Goal: Check status: Check status

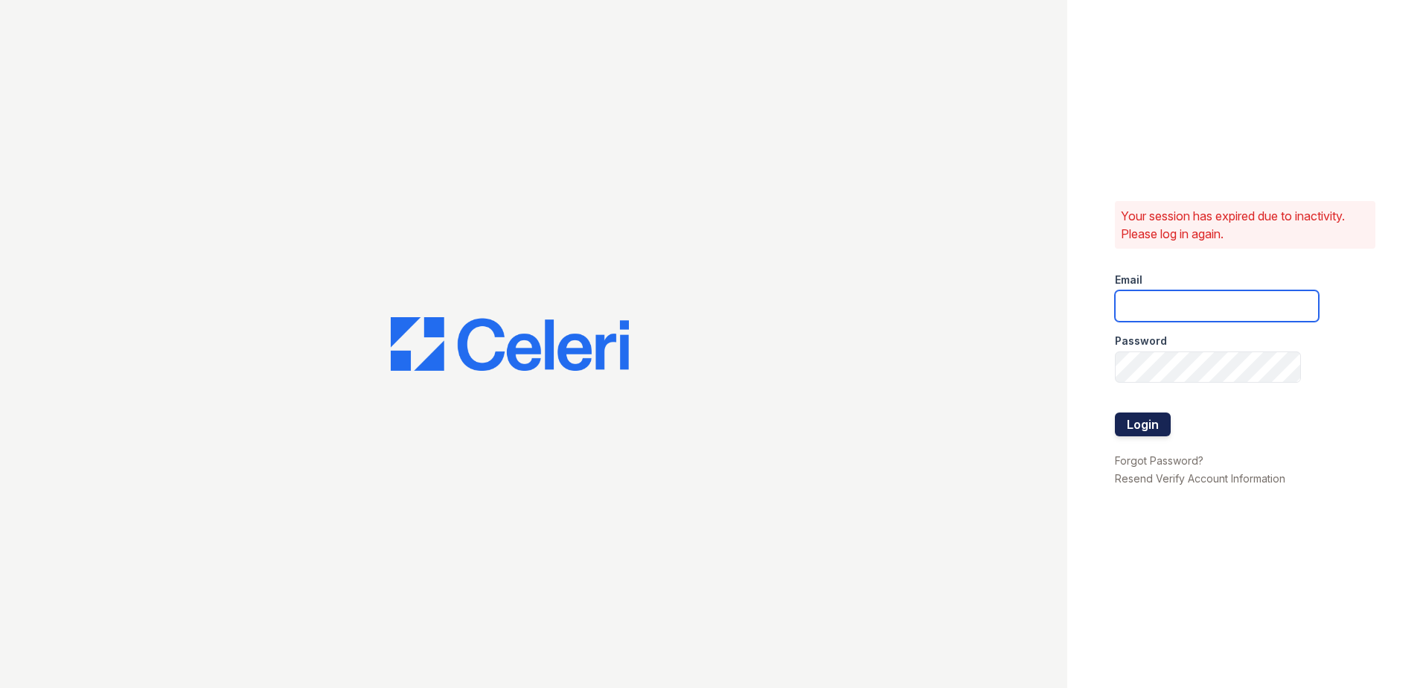
type input "mcarter@trinity-pm.com"
click at [1154, 425] on button "Login" at bounding box center [1143, 424] width 56 height 24
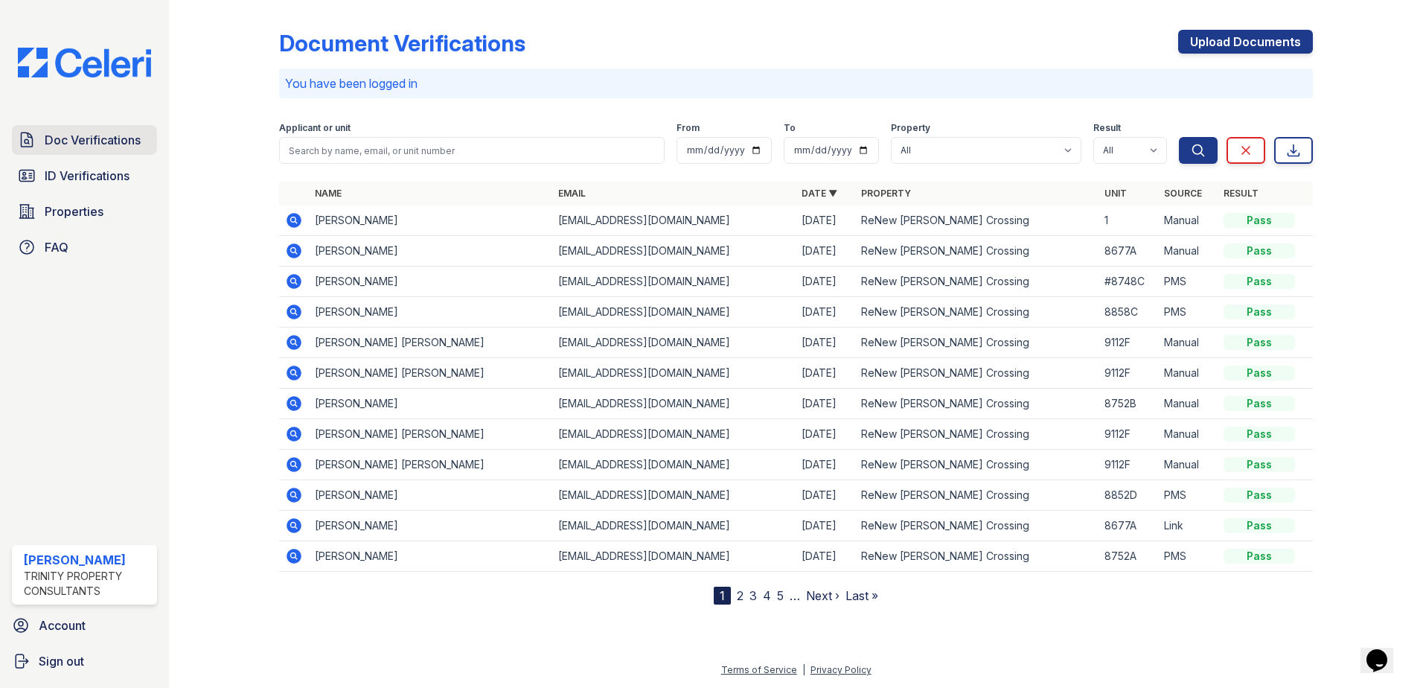
drag, startPoint x: 100, startPoint y: 115, endPoint x: 98, endPoint y: 128, distance: 12.7
click at [98, 115] on div "Doc Verifications ID Verifications Properties FAQ Michael Carter Trinity Proper…" at bounding box center [84, 344] width 169 height 688
click at [98, 128] on link "Doc Verifications" at bounding box center [84, 140] width 145 height 30
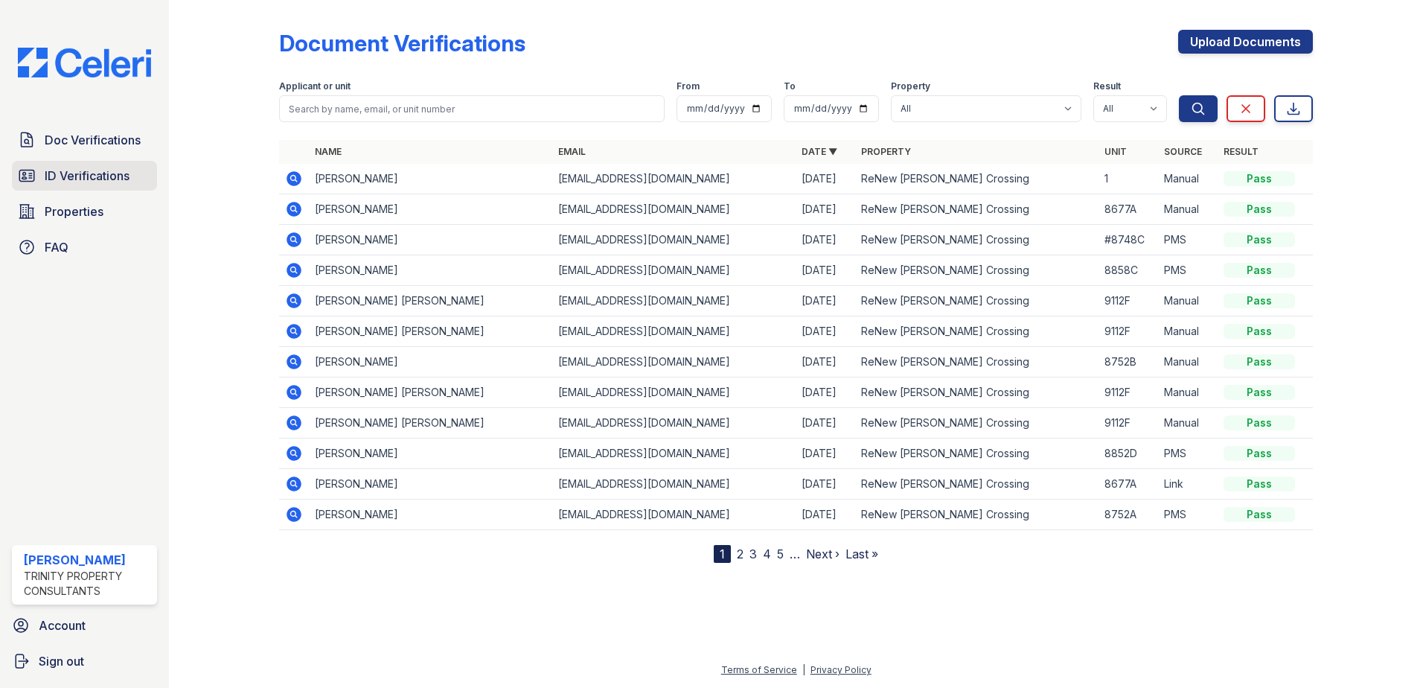
click at [59, 176] on span "ID Verifications" at bounding box center [87, 176] width 85 height 18
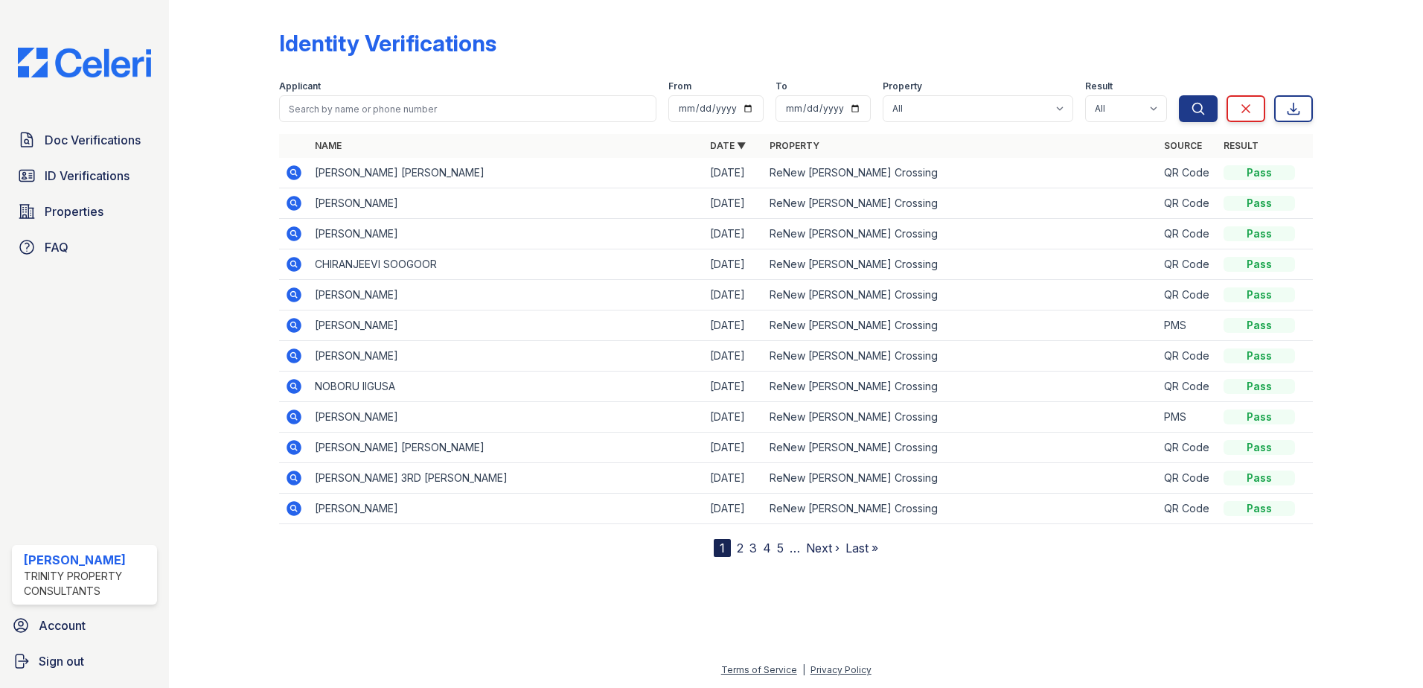
click at [740, 546] on link "2" at bounding box center [740, 547] width 7 height 15
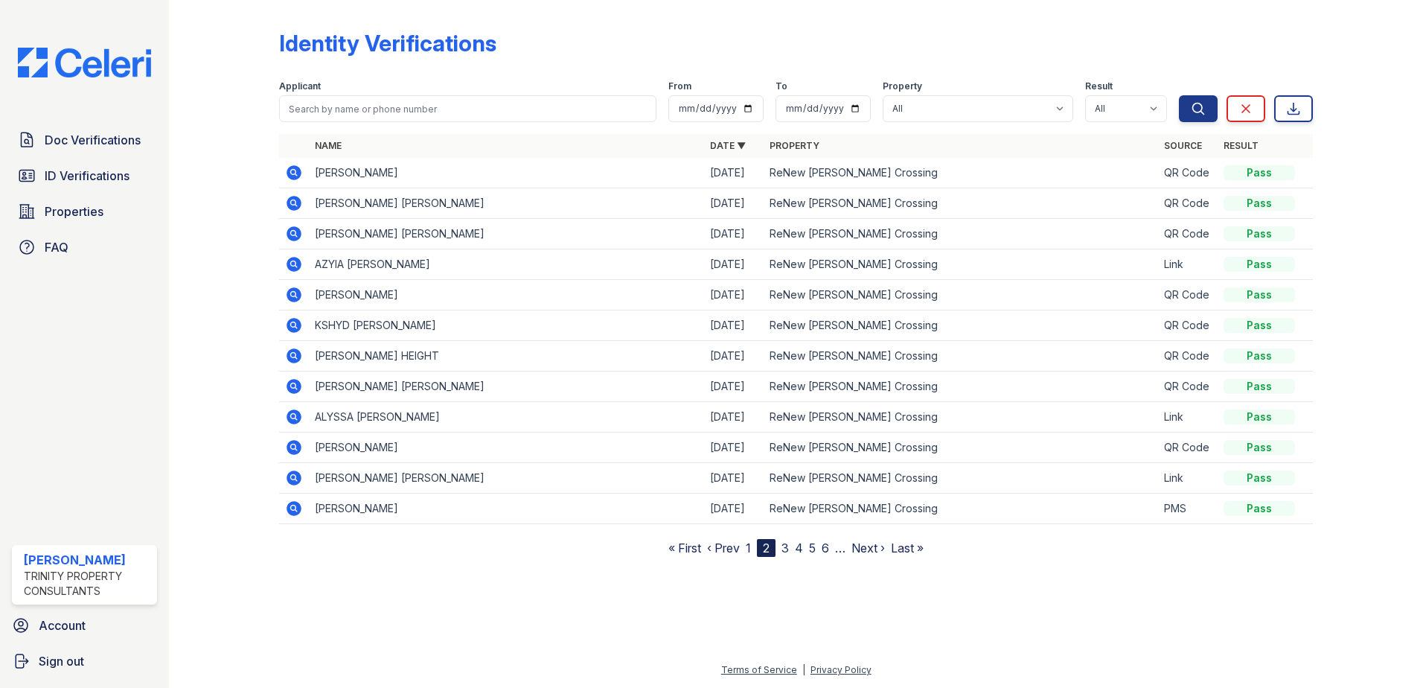
click at [294, 237] on icon at bounding box center [294, 233] width 15 height 15
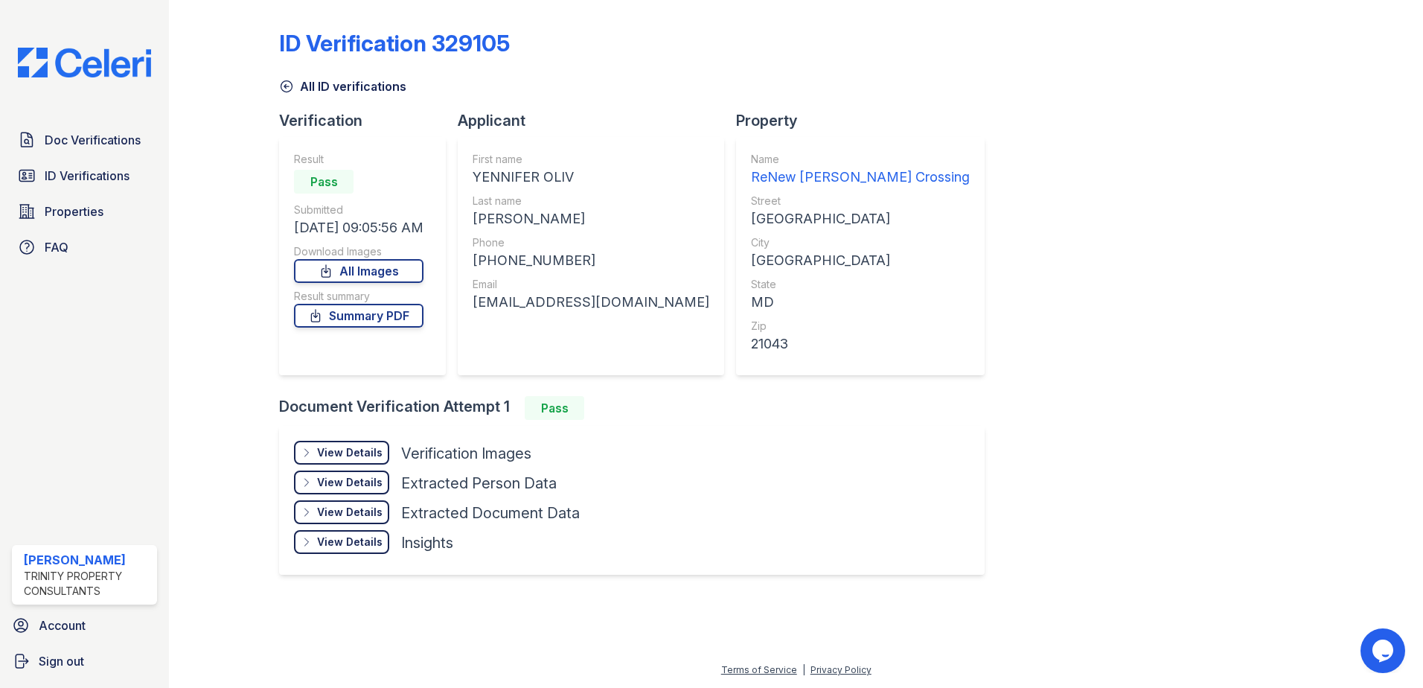
click at [372, 457] on div "View Details" at bounding box center [349, 452] width 65 height 15
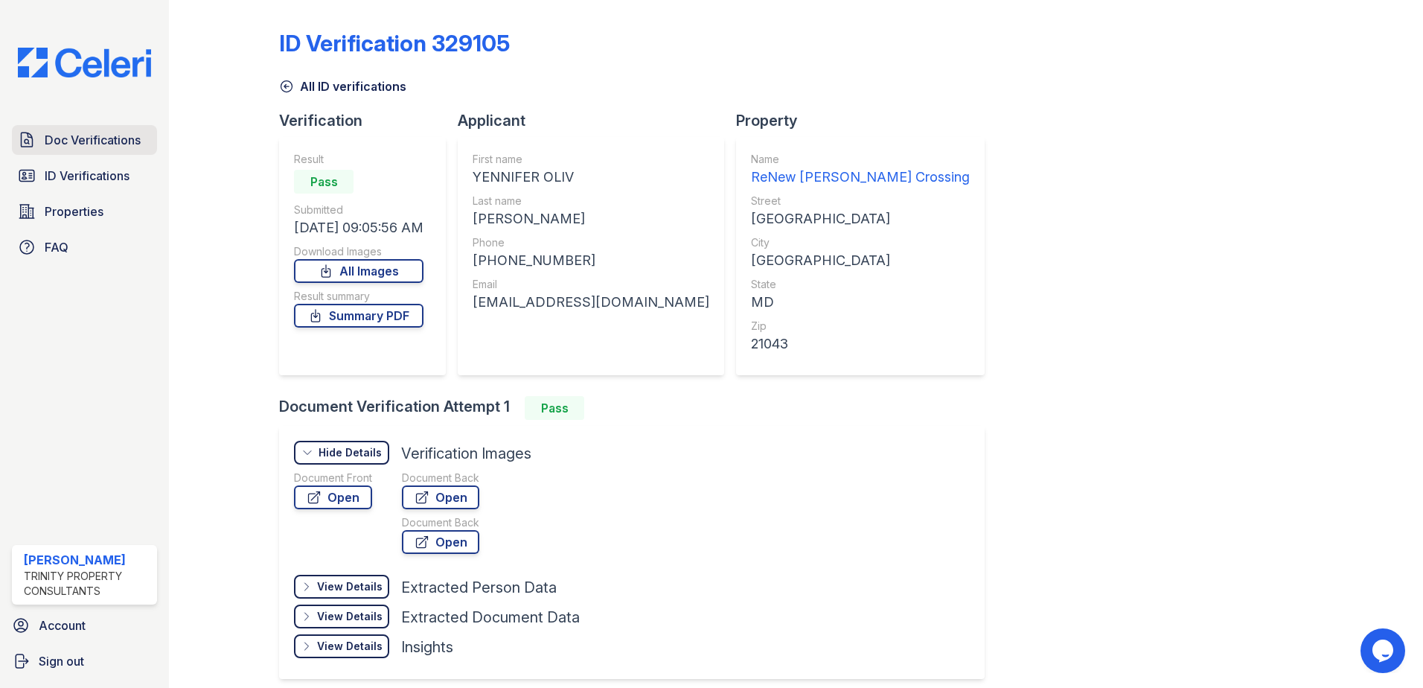
click at [109, 140] on span "Doc Verifications" at bounding box center [93, 140] width 96 height 18
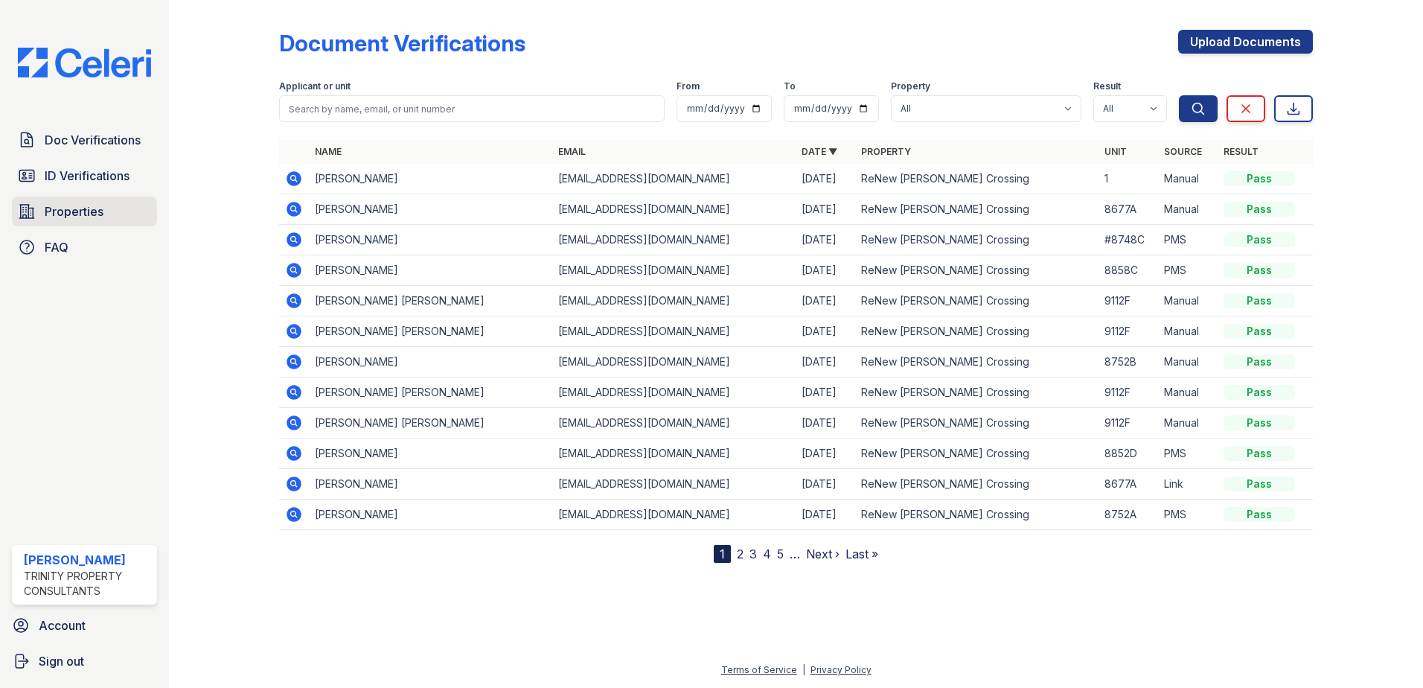
click at [93, 208] on span "Properties" at bounding box center [74, 211] width 59 height 18
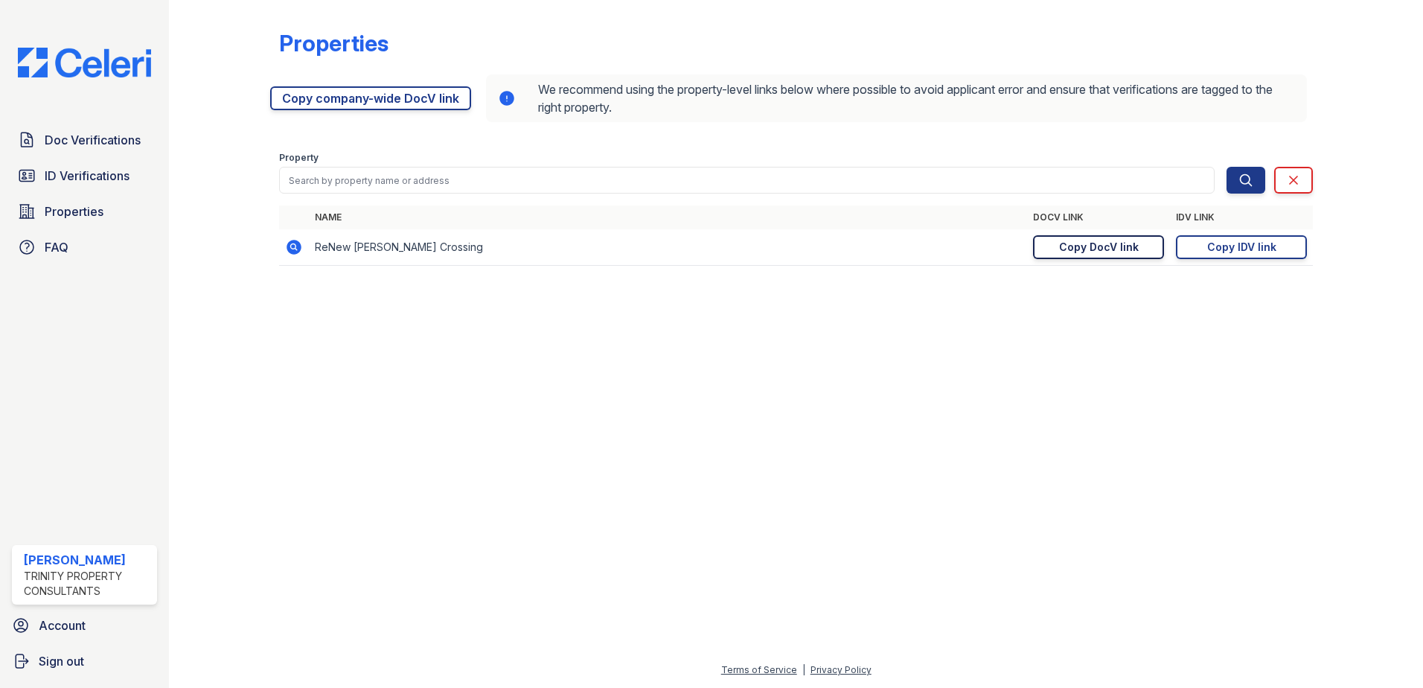
click at [1128, 245] on div "Copy DocV link" at bounding box center [1099, 247] width 80 height 15
